Goal: Task Accomplishment & Management: Manage account settings

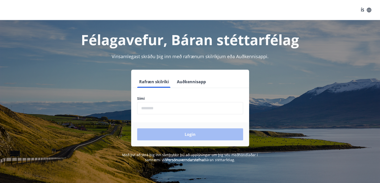
click at [207, 106] on input "phone" at bounding box center [190, 108] width 106 height 12
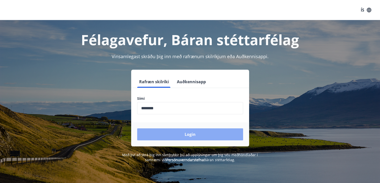
click at [187, 132] on button "Login" at bounding box center [190, 134] width 106 height 12
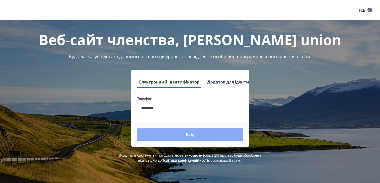
click at [205, 136] on button "Вхід" at bounding box center [190, 134] width 106 height 13
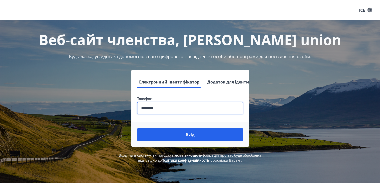
drag, startPoint x: 167, startPoint y: 108, endPoint x: 90, endPoint y: 90, distance: 79.7
click at [90, 90] on div "Електронний ідентифікатор Додаток для ідентифікації Телефон ​ Вхід" at bounding box center [190, 108] width 348 height 77
type input "********"
click at [137, 128] on button "Вхід" at bounding box center [190, 134] width 106 height 13
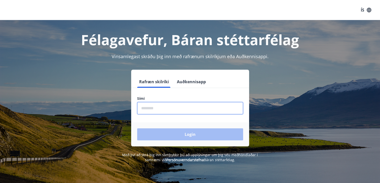
click at [155, 106] on input "phone" at bounding box center [190, 108] width 106 height 12
type input "********"
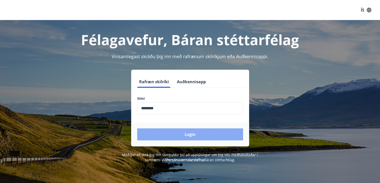
click at [191, 136] on button "Login" at bounding box center [190, 134] width 106 height 12
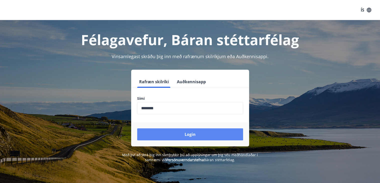
click at [180, 134] on button "Login" at bounding box center [190, 134] width 106 height 12
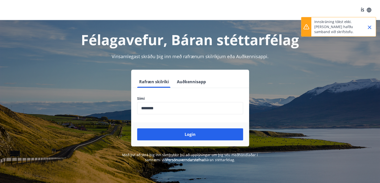
click at [318, 58] on div "Vinsamlegast skráðu þig inn með rafrænum skilríkjum eða Auðkennisappi." at bounding box center [190, 56] width 348 height 7
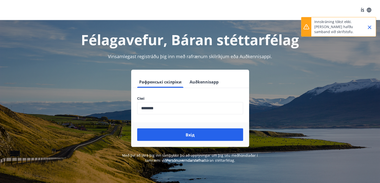
click at [326, 49] on div "Félagavefur, Báran stéttarfélag Vinsamlegast registráðu þig inn með rafrænum sk…" at bounding box center [190, 91] width 360 height 143
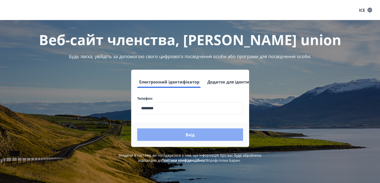
click at [197, 137] on button "Вхід" at bounding box center [190, 134] width 106 height 13
